Goal: Information Seeking & Learning: Learn about a topic

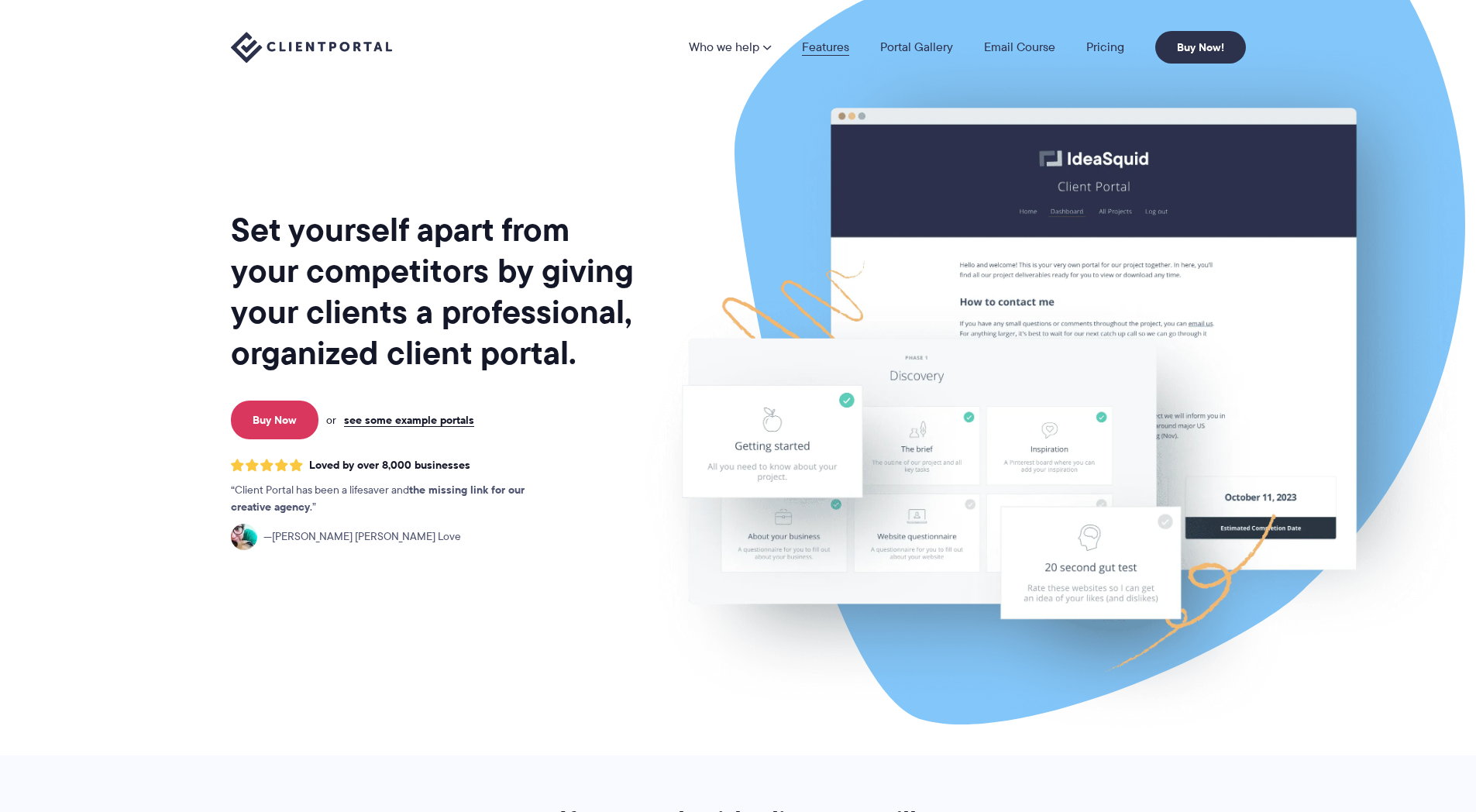
click at [817, 41] on link "Features" at bounding box center [825, 47] width 47 height 12
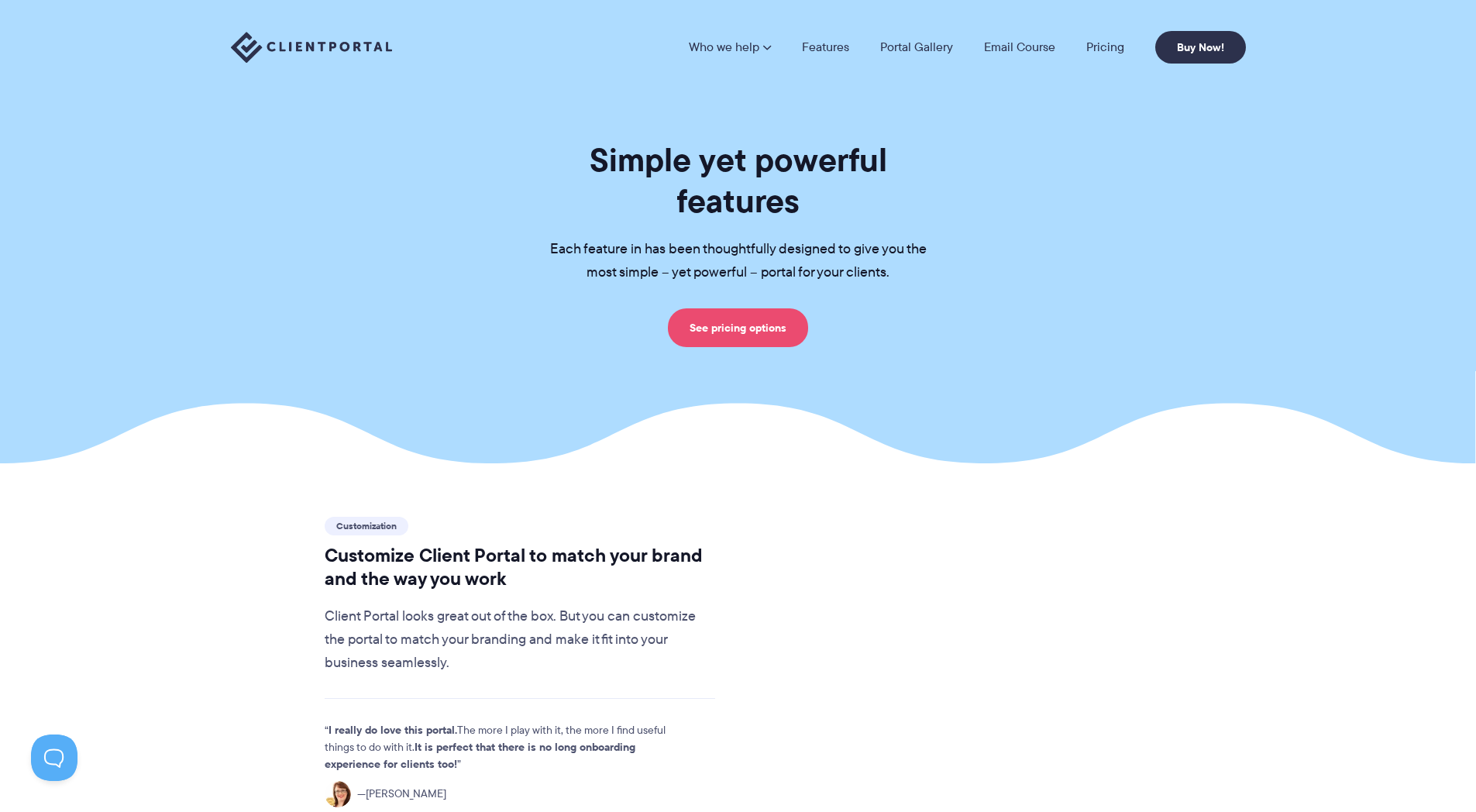
click at [748, 308] on link "See pricing options" at bounding box center [738, 328] width 140 height 39
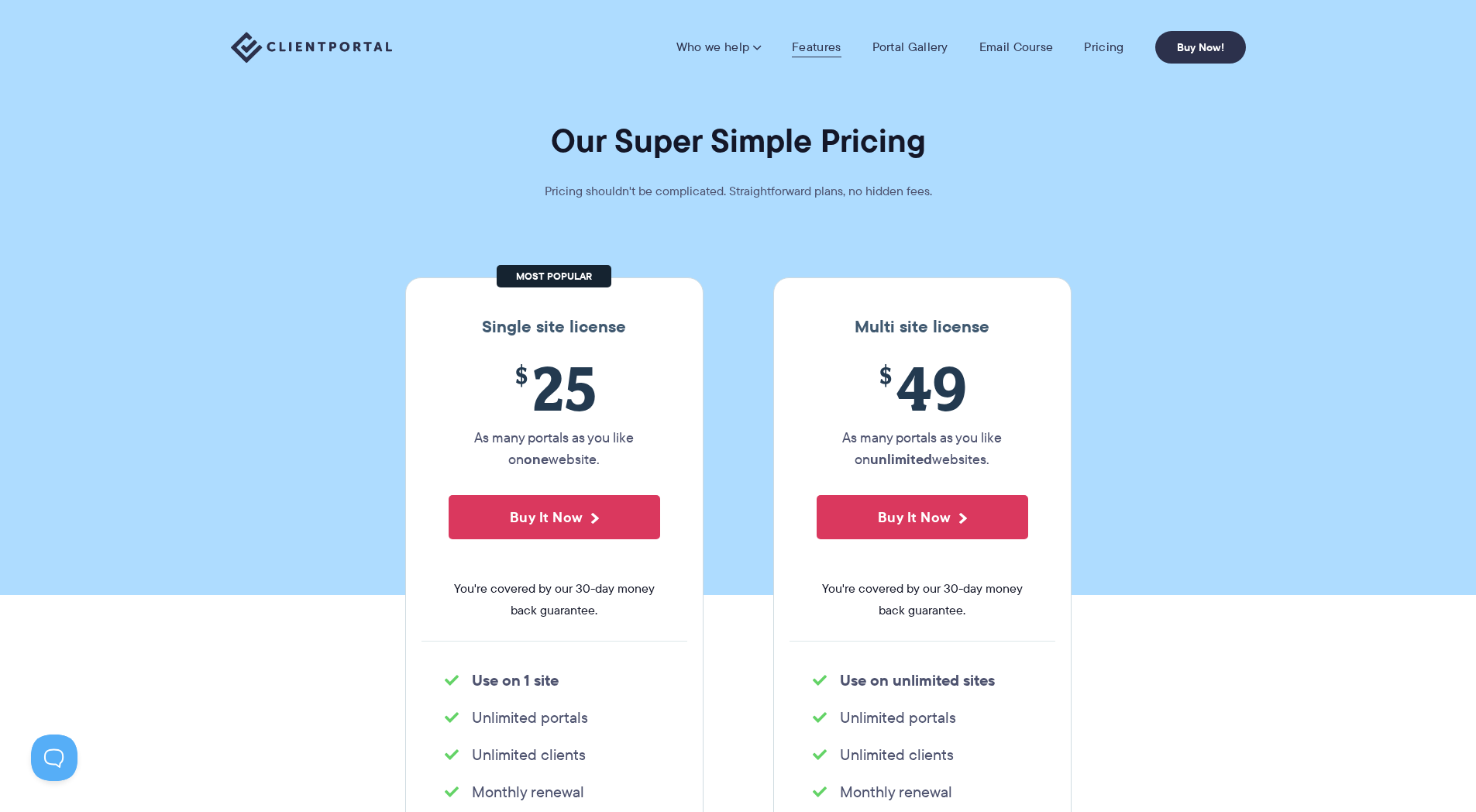
click at [828, 49] on link "Features" at bounding box center [816, 47] width 49 height 15
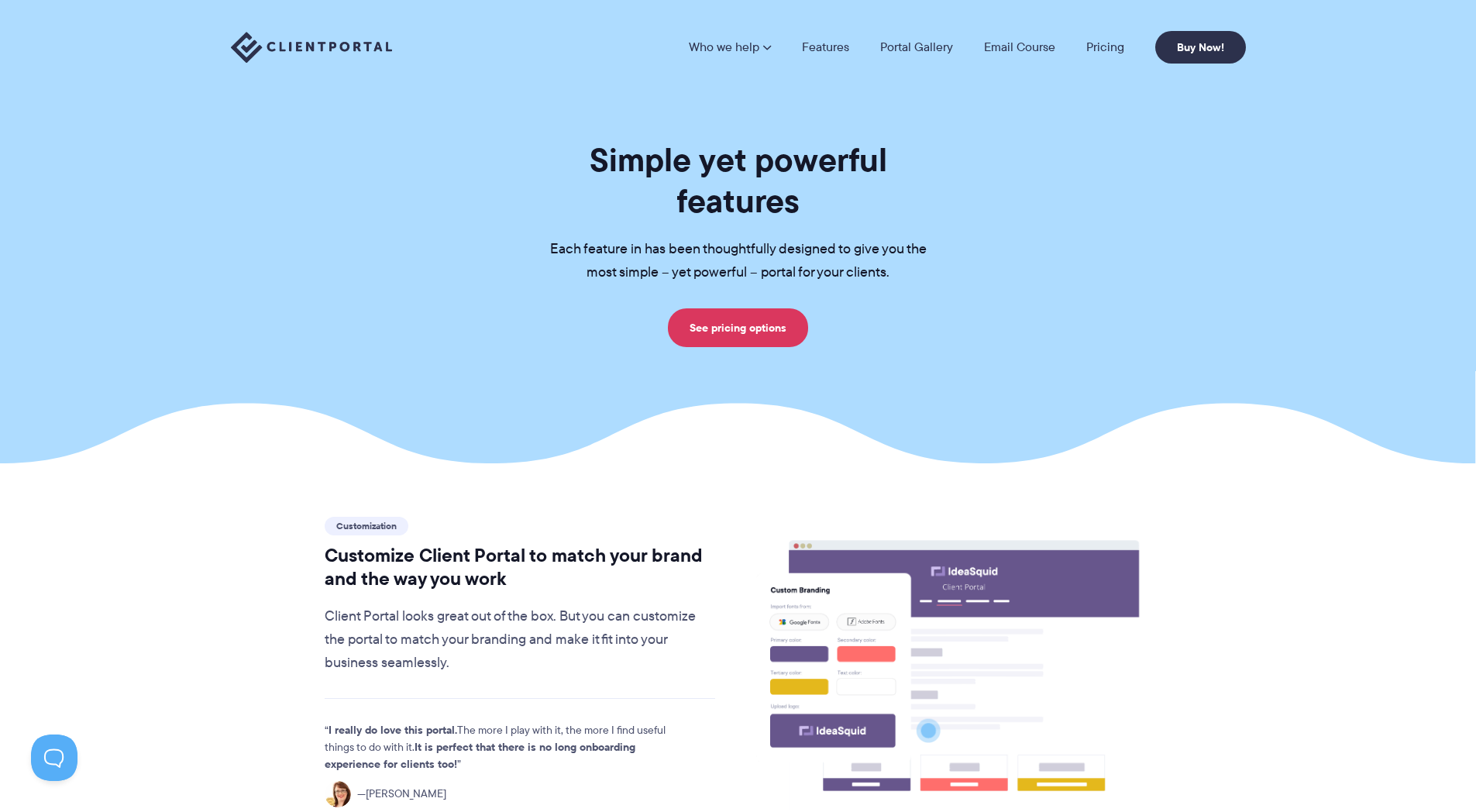
click at [895, 45] on link "Portal Gallery" at bounding box center [917, 47] width 73 height 12
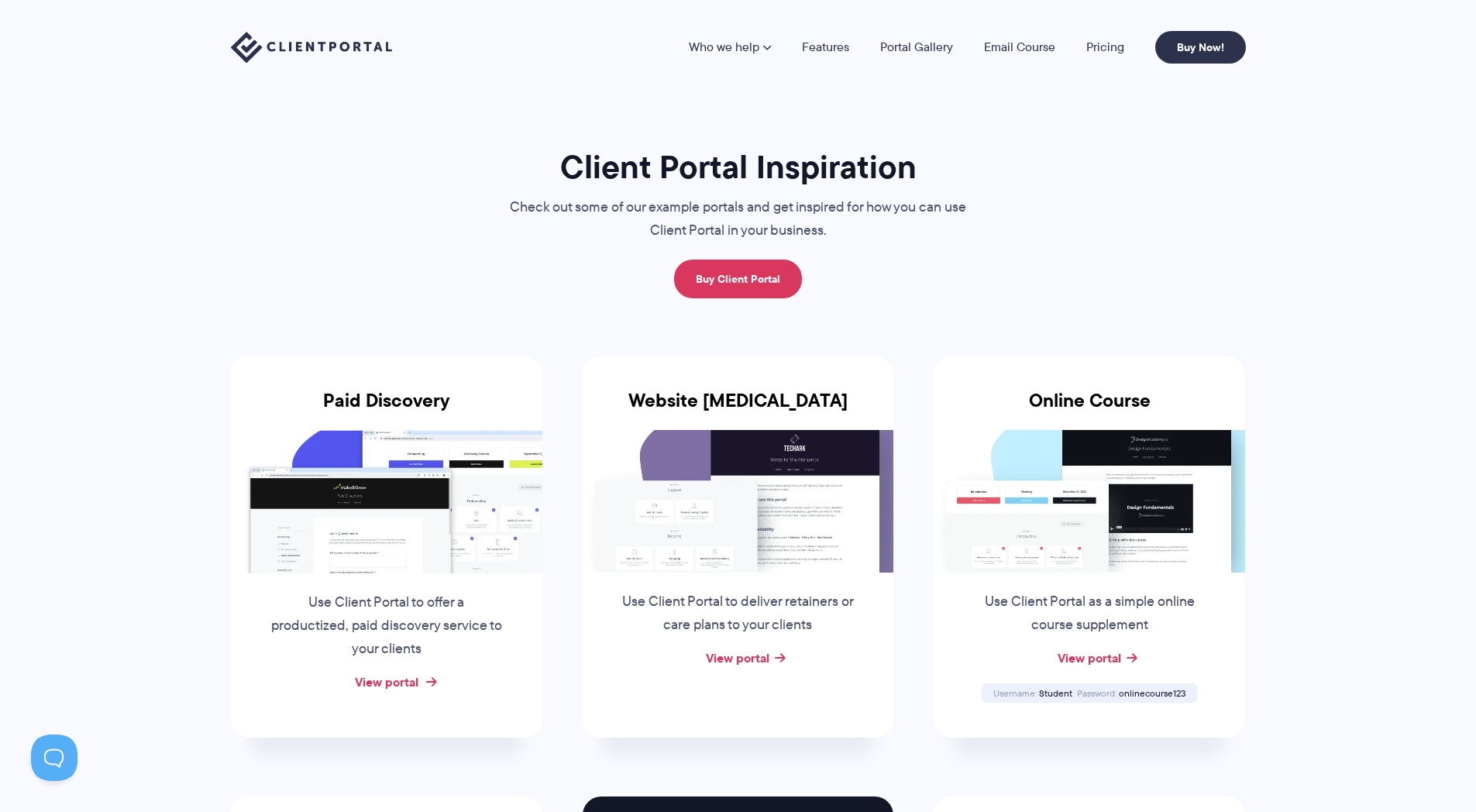
click at [402, 682] on link "View portal" at bounding box center [386, 681] width 63 height 19
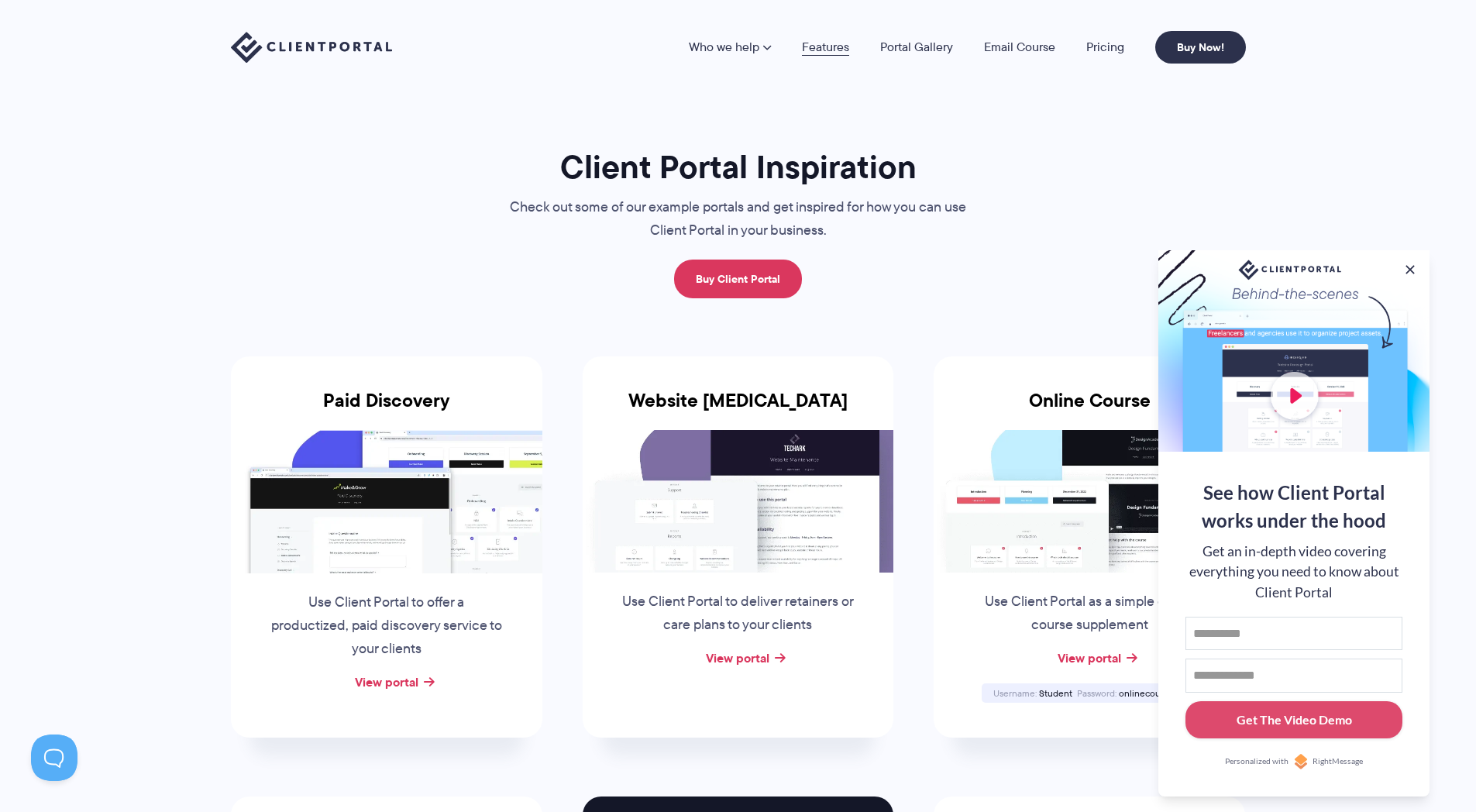
click at [845, 51] on link "Features" at bounding box center [825, 47] width 47 height 12
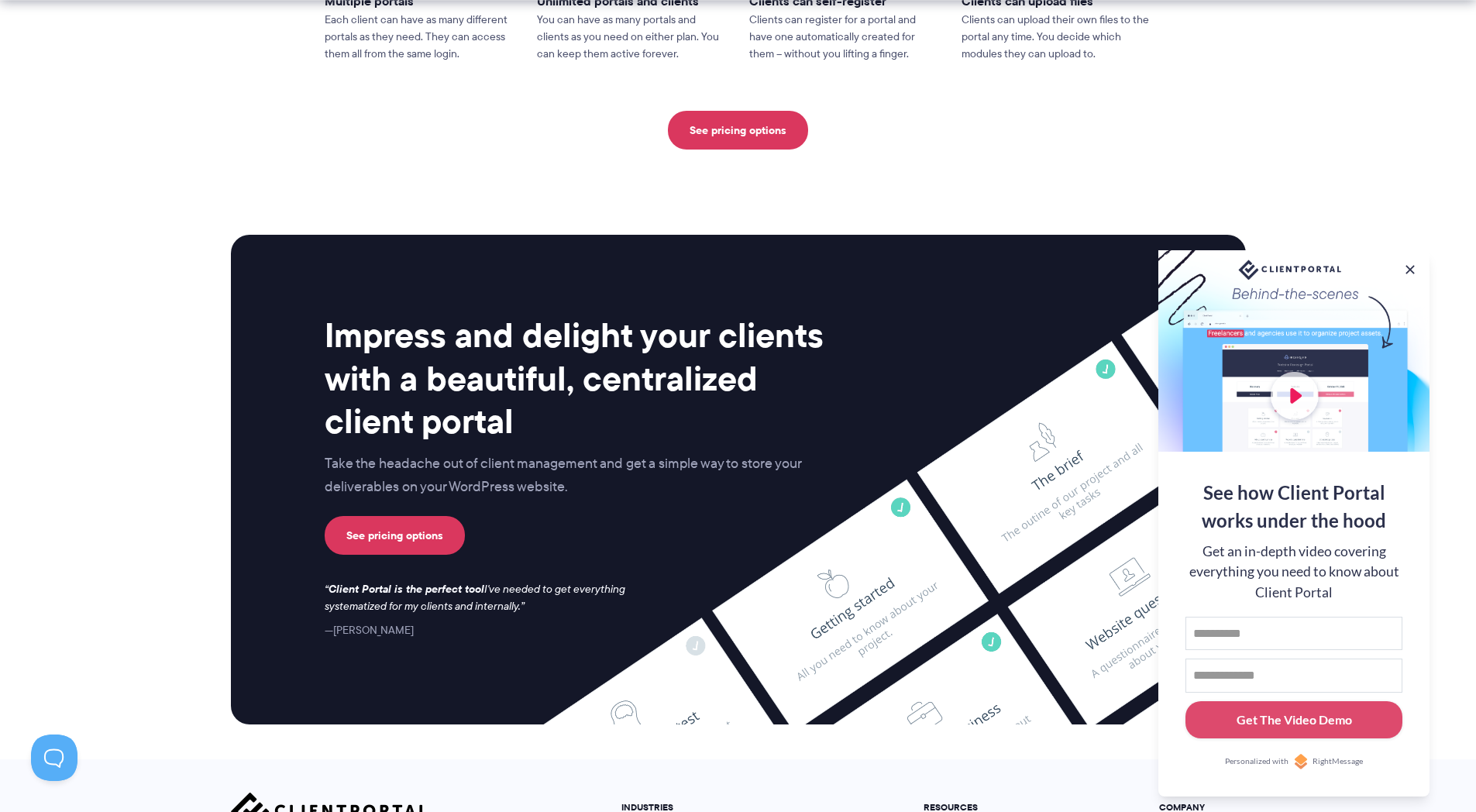
scroll to position [3971, 0]
